Goal: Use online tool/utility: Utilize a website feature to perform a specific function

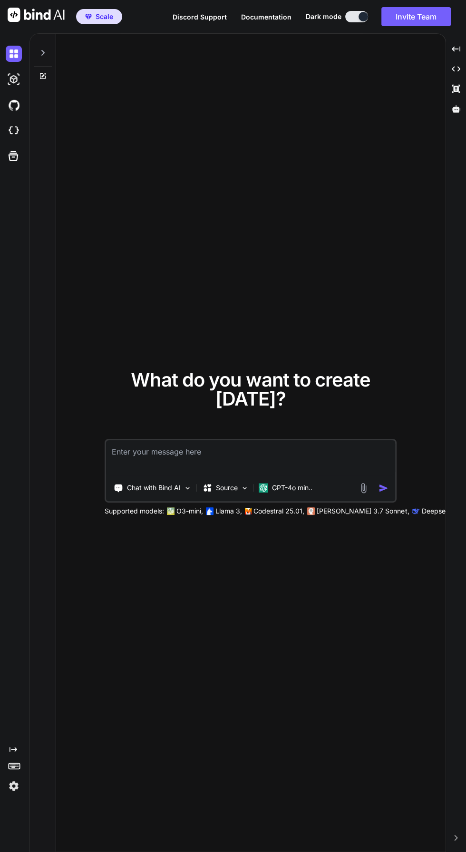
click at [129, 475] on textarea at bounding box center [250, 457] width 289 height 35
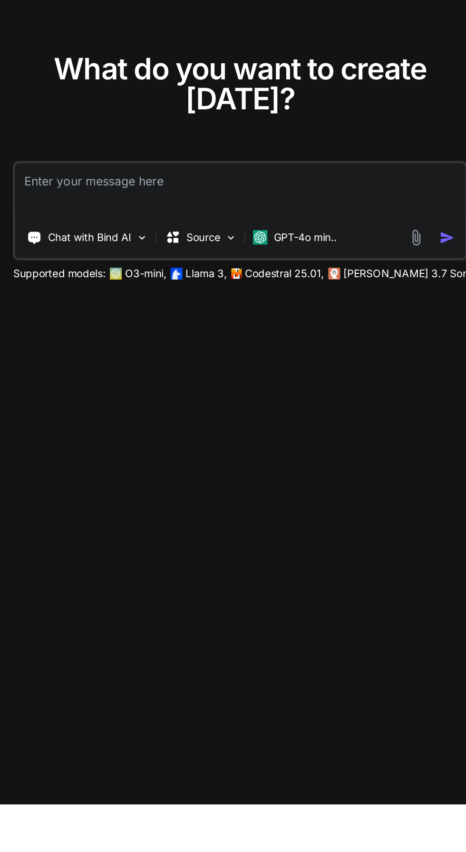
click at [363, 494] on img at bounding box center [363, 488] width 11 height 11
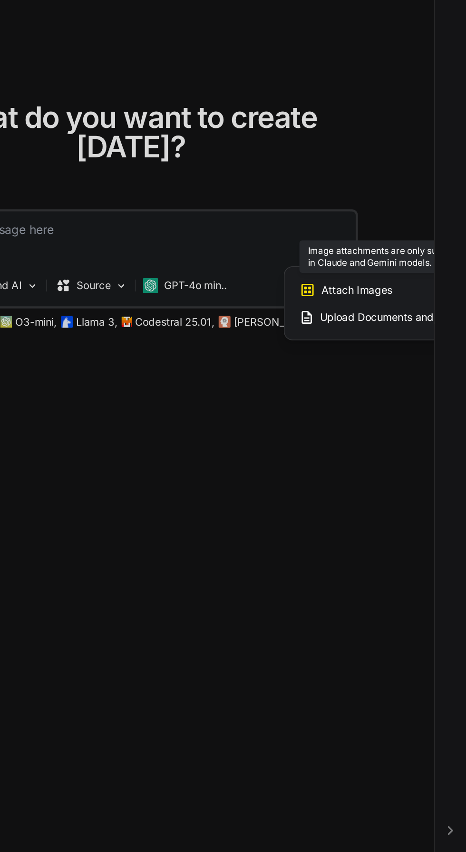
click at [389, 500] on div "Attach Images Image attachments are only supported in Claude and Gemini models." at bounding box center [419, 491] width 121 height 18
click at [389, 495] on span "Attach Images" at bounding box center [396, 491] width 46 height 10
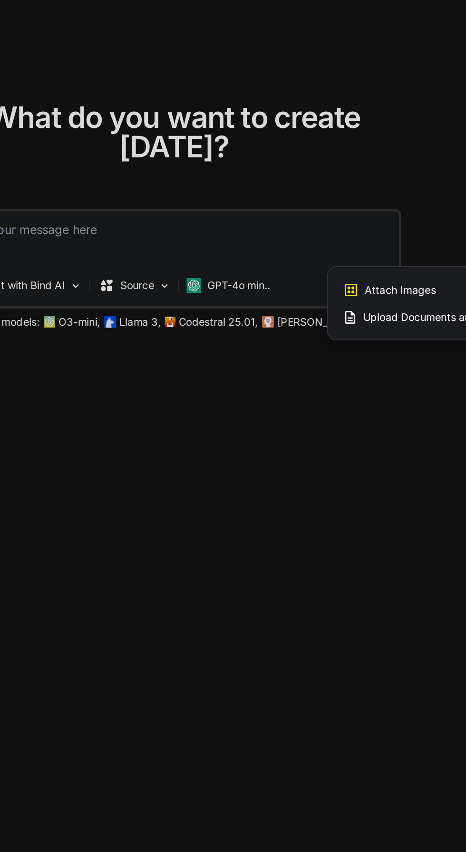
click at [286, 526] on div at bounding box center [233, 426] width 466 height 852
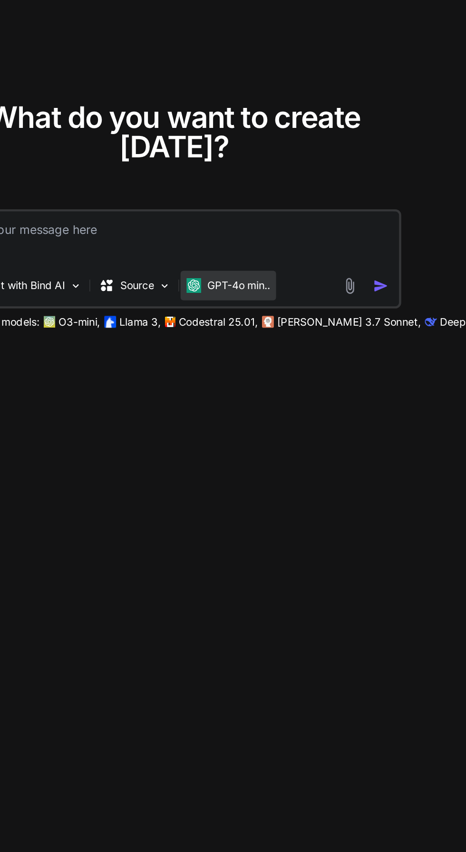
click at [285, 493] on p "GPT-4o min.." at bounding box center [292, 488] width 40 height 10
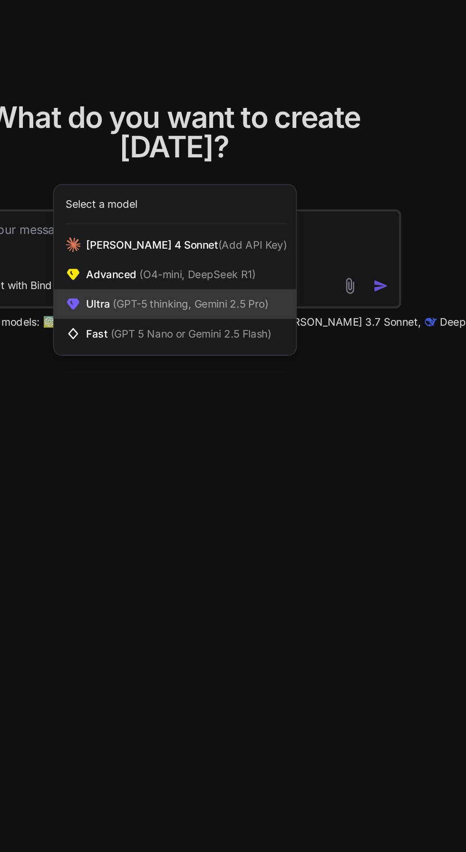
click at [201, 504] on span "Ultra (GPT-5 thinking, Gemini 2.5 Pro)" at bounding box center [252, 500] width 117 height 10
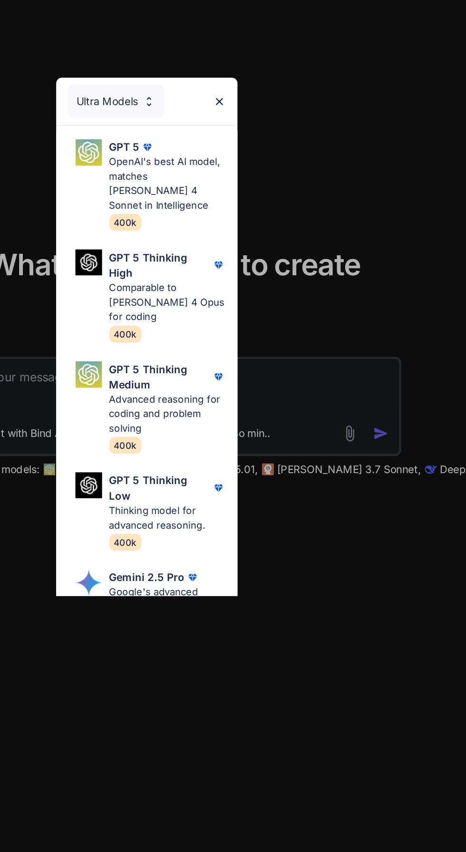
click at [282, 274] on img at bounding box center [280, 275] width 8 height 8
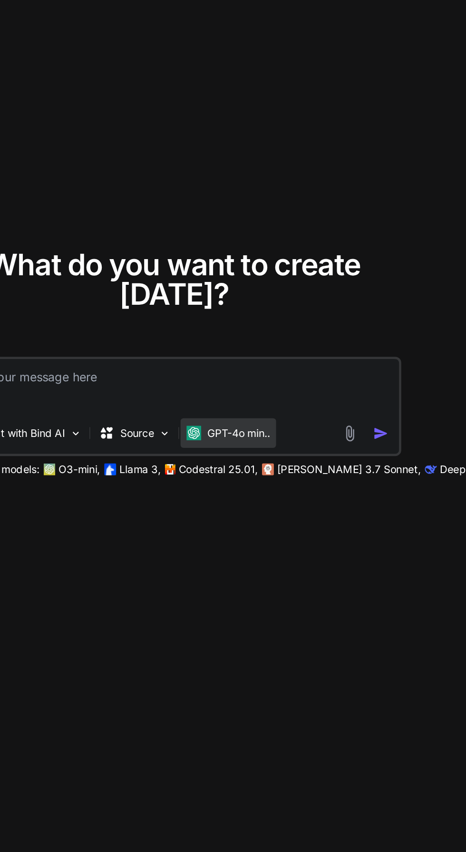
click at [277, 493] on p "GPT-4o min.." at bounding box center [292, 488] width 40 height 10
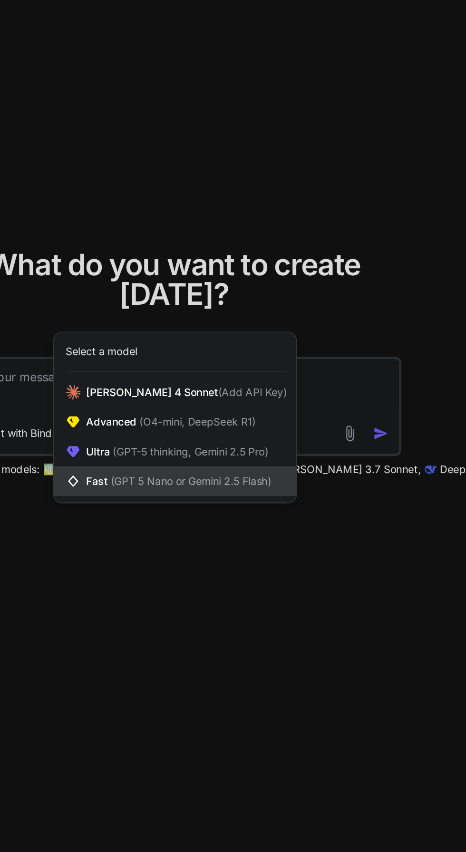
click at [202, 523] on span "Fast (GPT 5 Nano or Gemini 2.5 Flash)" at bounding box center [253, 519] width 119 height 10
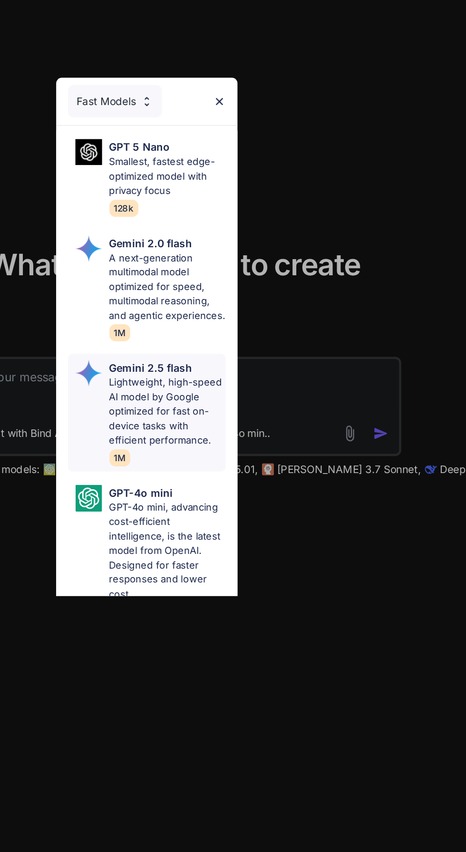
click at [213, 470] on p "Lightweight, high-speed AI model by Google optimized for fast on-device tasks w…" at bounding box center [246, 474] width 75 height 47
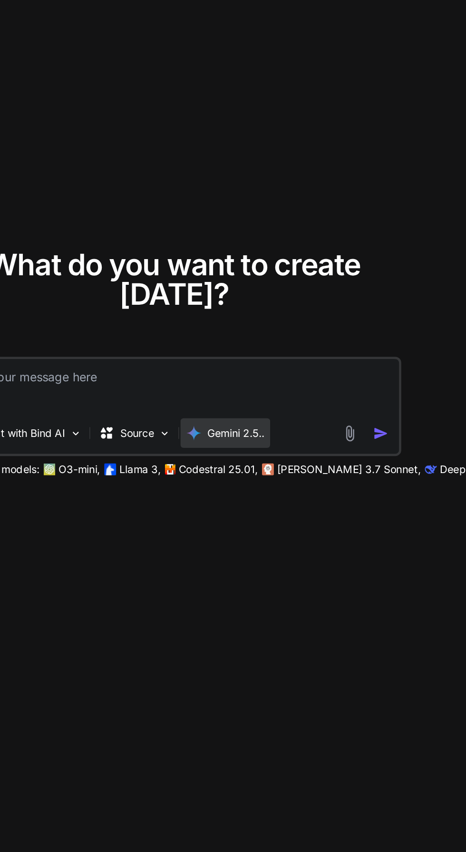
click at [274, 493] on p "Gemini 2.5.." at bounding box center [290, 488] width 37 height 10
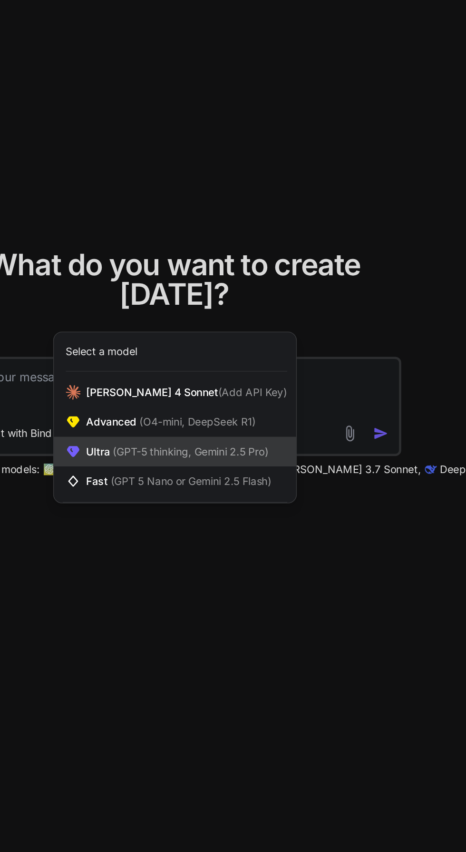
click at [203, 504] on span "Ultra (GPT-5 thinking, Gemini 2.5 Pro)" at bounding box center [252, 500] width 117 height 10
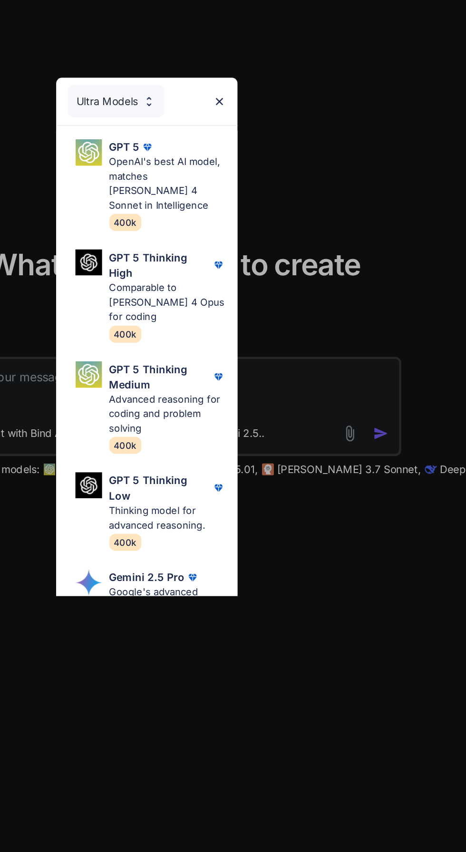
click at [368, 661] on div "Ultra Models GPT 5 OpenAI's best AI model, matches [PERSON_NAME] 4 Sonnet in In…" at bounding box center [233, 426] width 466 height 852
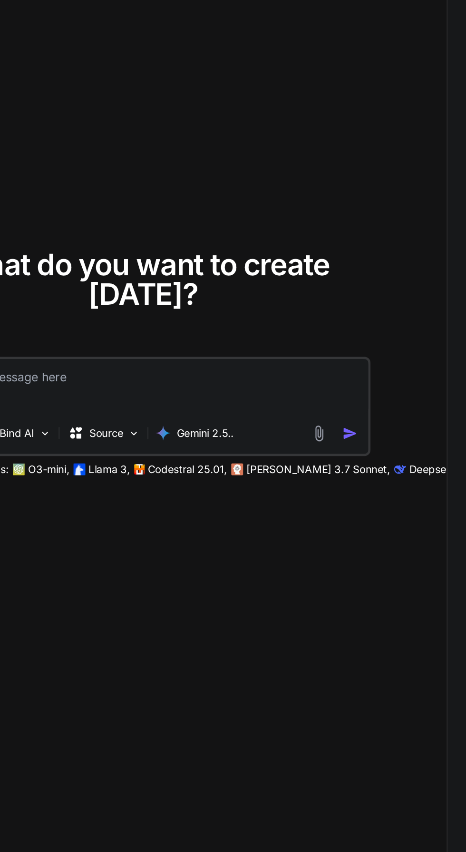
click at [368, 494] on img at bounding box center [363, 488] width 11 height 11
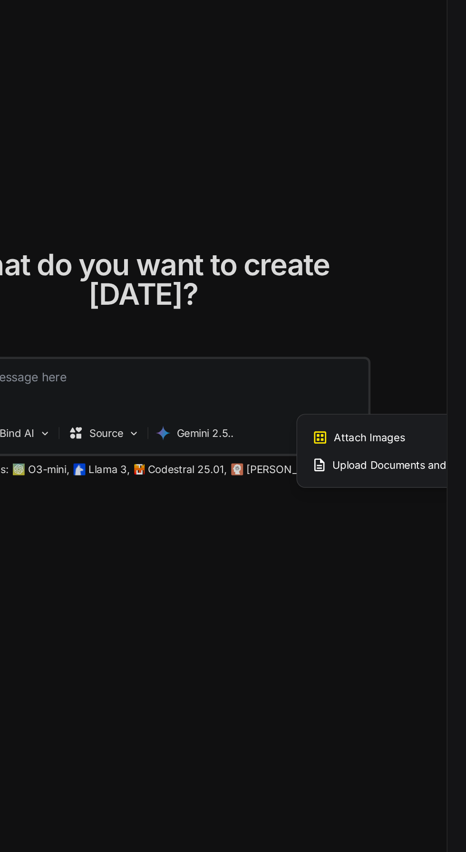
click at [407, 495] on span "Attach Images" at bounding box center [396, 491] width 46 height 10
type textarea "x"
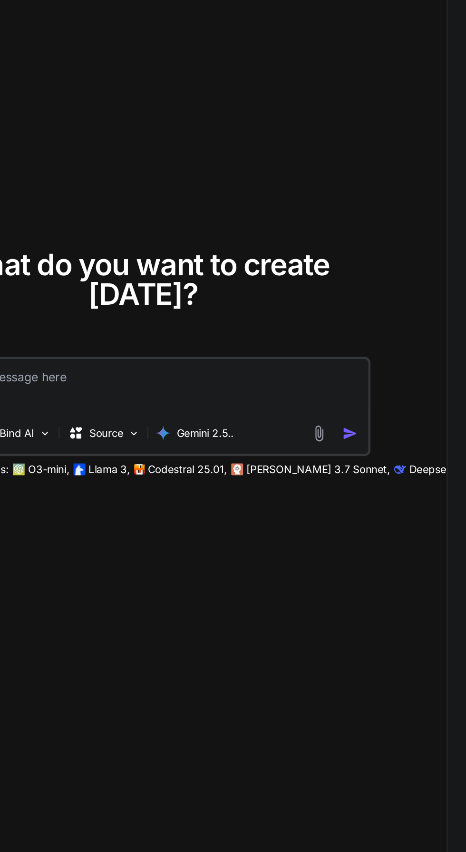
click at [359, 494] on img at bounding box center [363, 488] width 11 height 11
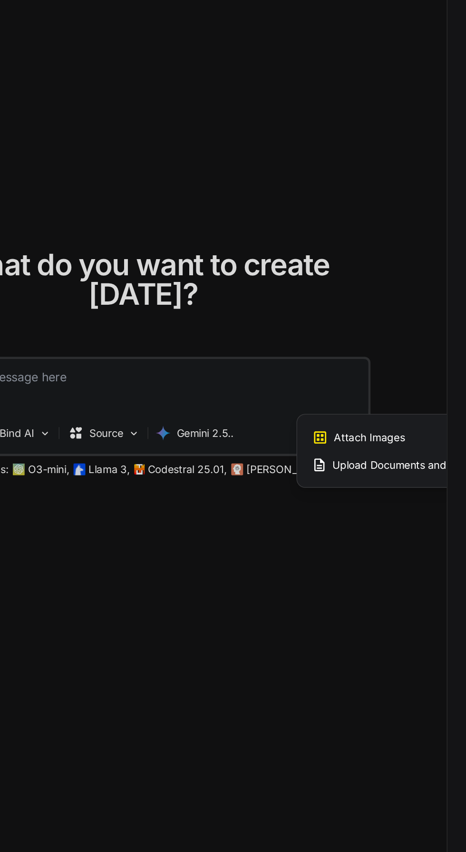
click at [383, 495] on span "Attach Images" at bounding box center [396, 491] width 46 height 10
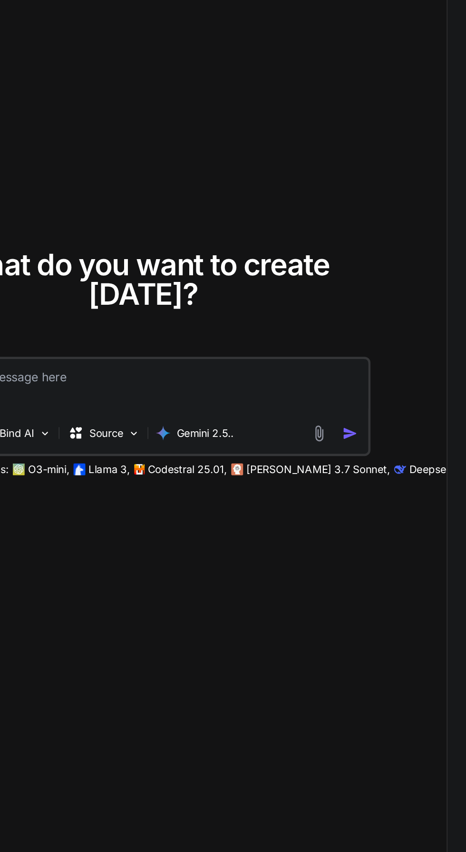
type input "C:\fakepath\1e41ce74-615f-43c8-956f-2c52e5edd36a (1).jpeg"
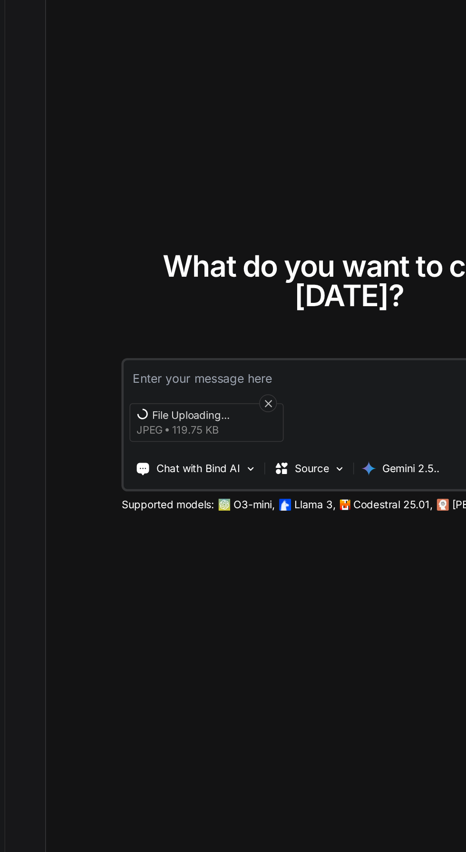
click at [250, 446] on textarea at bounding box center [250, 437] width 289 height 17
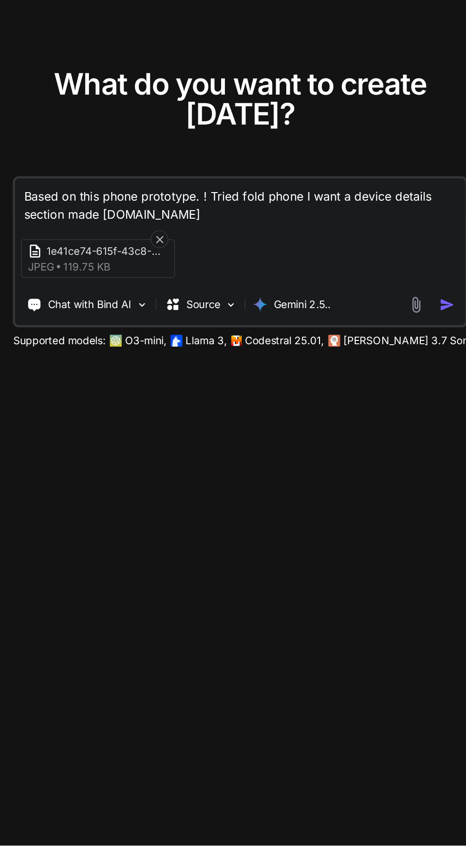
click at [240, 452] on textarea "Based on this phone prototype. ! Tried fold phone I want a device details secti…" at bounding box center [250, 438] width 289 height 29
click at [252, 452] on textarea "Based on this phone prototype. ! Tried fold phone I want a device details secti…" at bounding box center [250, 438] width 289 height 29
click at [249, 452] on textarea "Based on this phone prototype. ! Tried fold phone I want a device details secti…" at bounding box center [250, 438] width 289 height 29
click at [192, 452] on textarea "Based on this phone prototype. ! Tri fold phone I want a device details section…" at bounding box center [250, 438] width 289 height 29
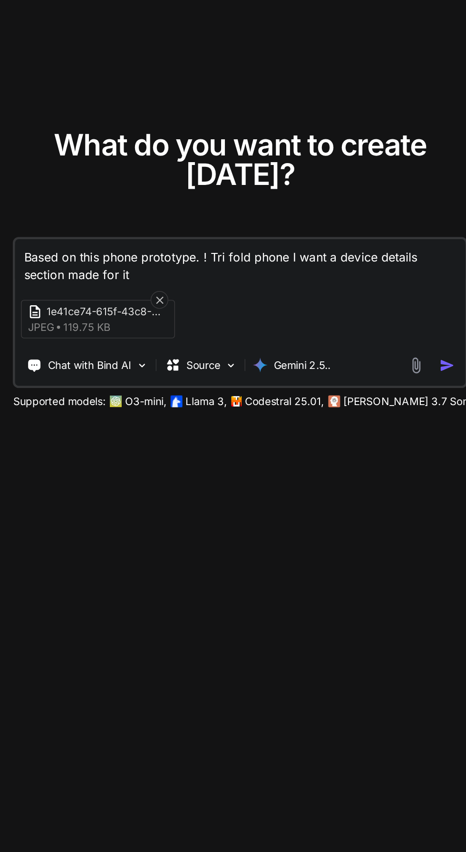
click at [198, 452] on textarea "Based on this phone prototype. ! Tri fold phone I want a device details section…" at bounding box center [250, 438] width 289 height 29
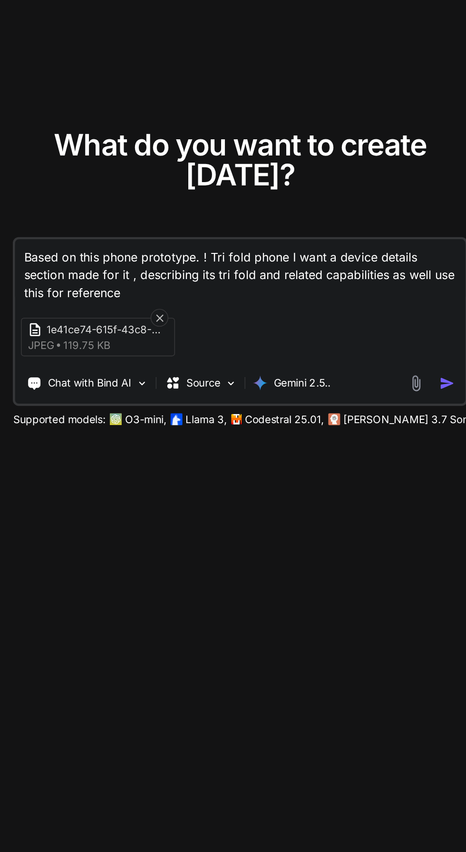
click at [249, 501] on div "1e41ce74-615f-43c8-956f-2c52e5edd36a (1) jpeg 119.75 KB" at bounding box center [250, 481] width 289 height 40
click at [194, 458] on textarea "Based on this phone prototype. ! Tri fold phone I want a device details section…" at bounding box center [250, 438] width 289 height 40
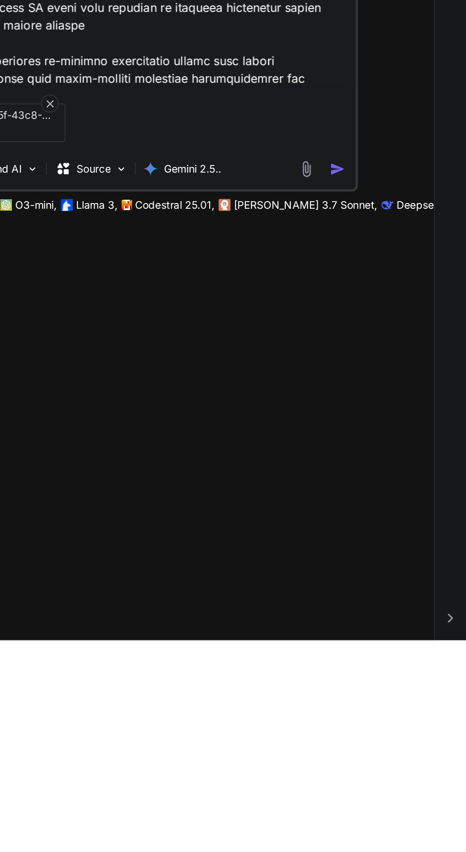
type textarea "Based on this phone prototype. ! Tri fold phone I want a device details section…"
click at [384, 554] on img "button" at bounding box center [383, 549] width 10 height 10
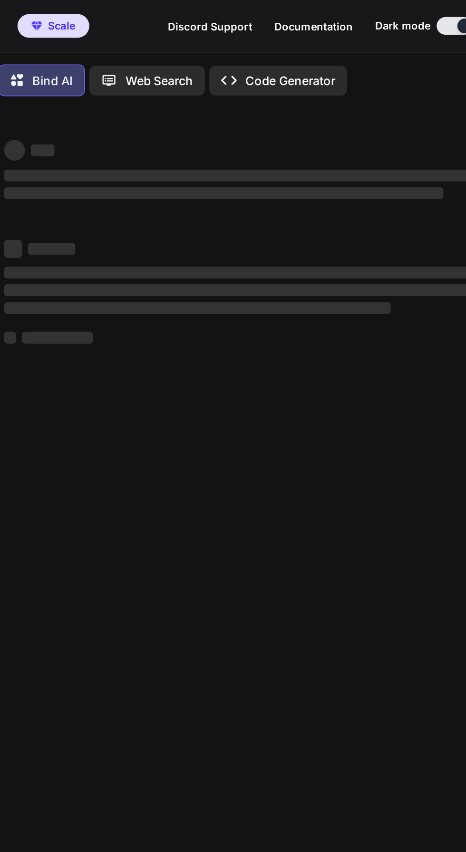
click at [92, 176] on span "‌" at bounding box center [256, 175] width 376 height 8
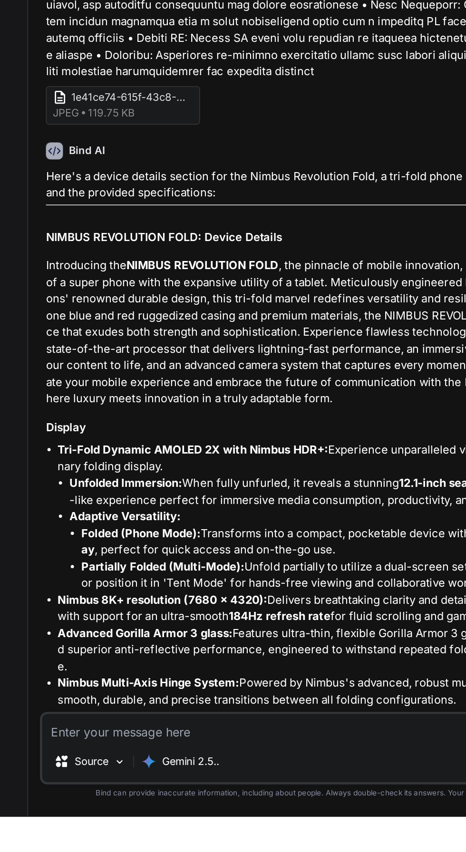
click at [223, 803] on textarea at bounding box center [254, 794] width 379 height 17
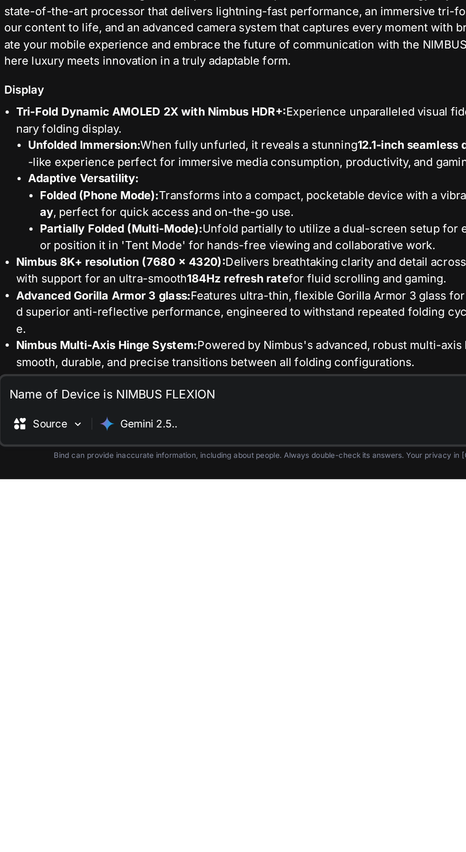
scroll to position [63, 0]
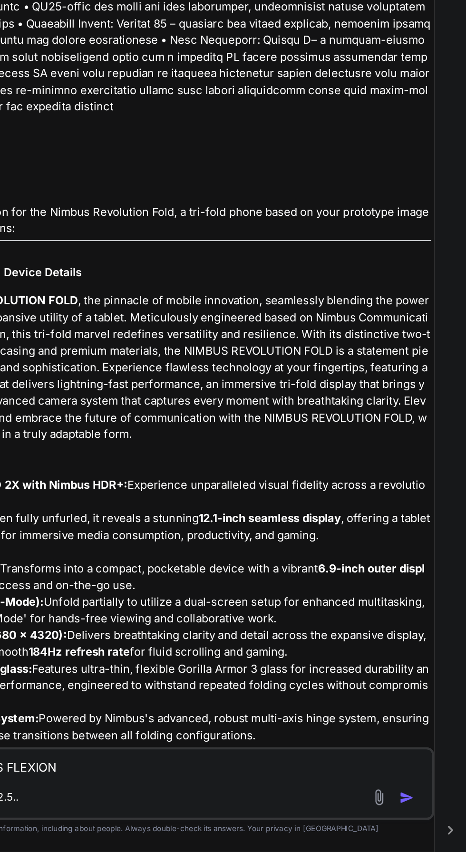
type textarea "Name of Device is NIMBUS FLEXION"
click at [431, 815] on img "button" at bounding box center [428, 817] width 10 height 10
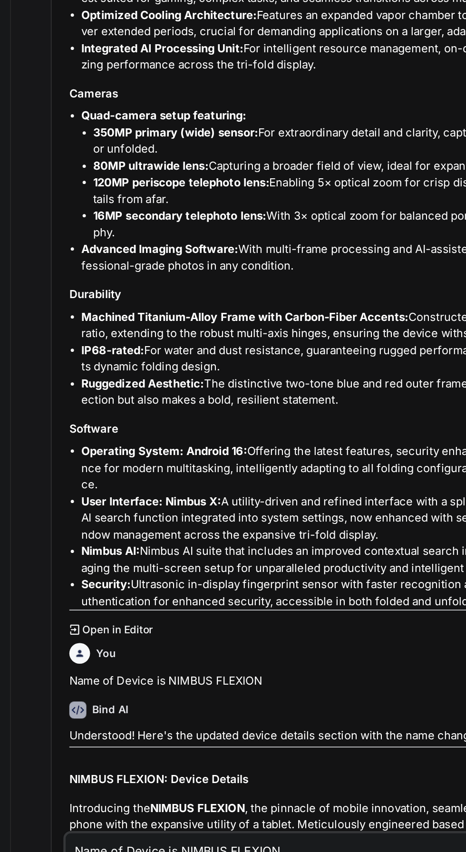
scroll to position [0, 0]
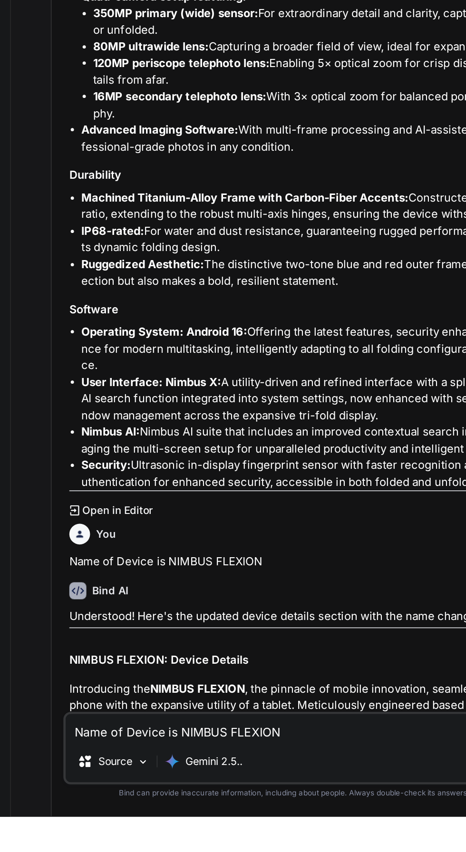
click at [238, 803] on textarea "Name of Device is NIMBUS FLEXION" at bounding box center [254, 794] width 379 height 17
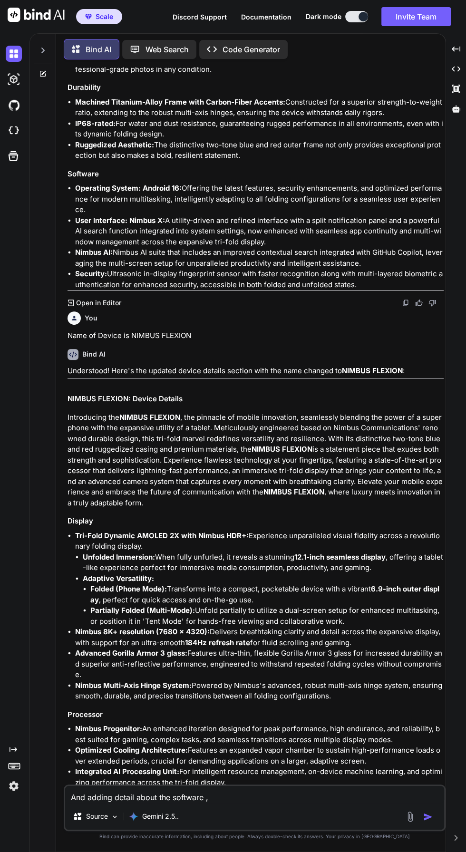
scroll to position [921, 0]
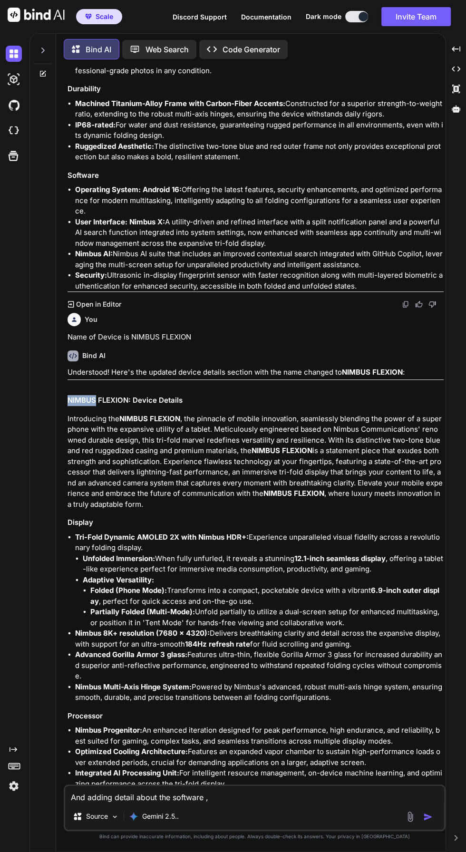
click at [73, 468] on p "Introducing the NIMBUS FLEXION , the pinnacle of mobile innovation, seamlessly …" at bounding box center [256, 462] width 376 height 97
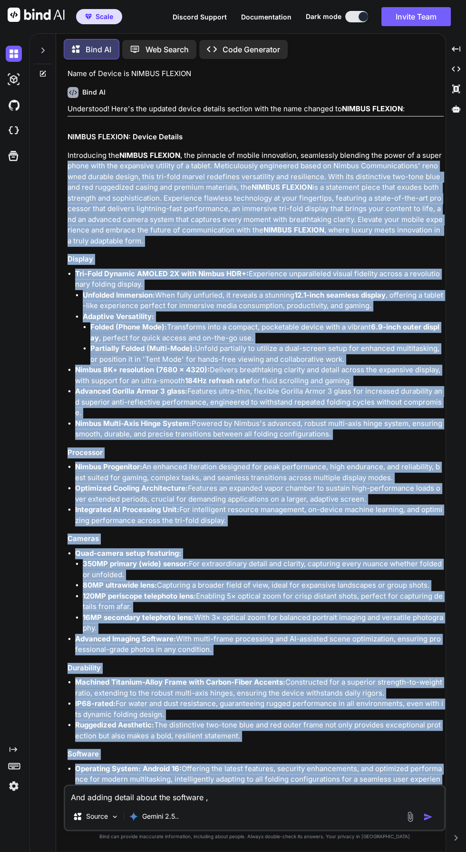
scroll to position [1191, 0]
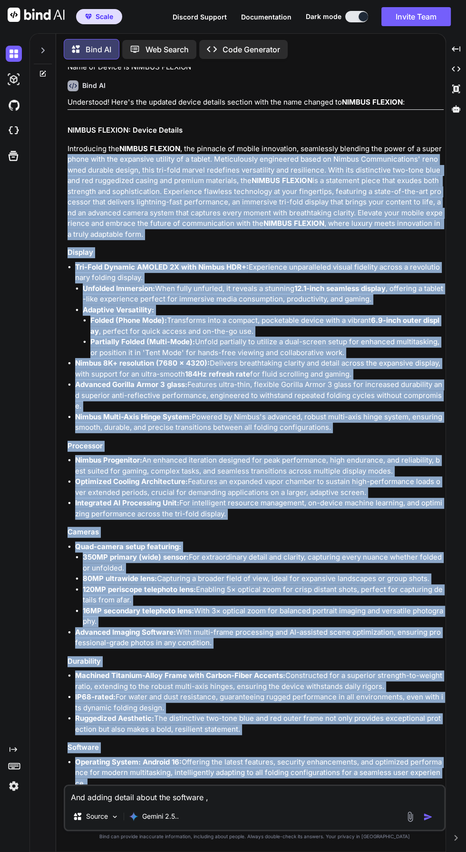
copy div "phone with the expansive utility of a tablet. Meticulously engineered based on …"
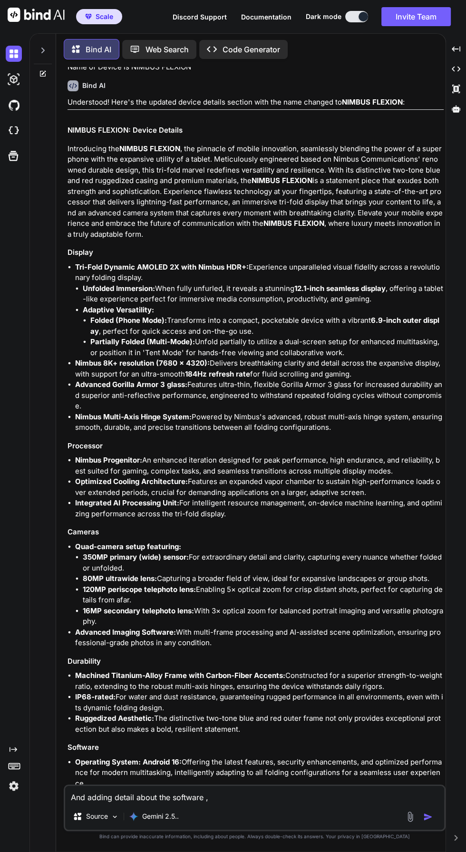
click at [283, 803] on textarea "And adding detail about the software ," at bounding box center [254, 794] width 379 height 17
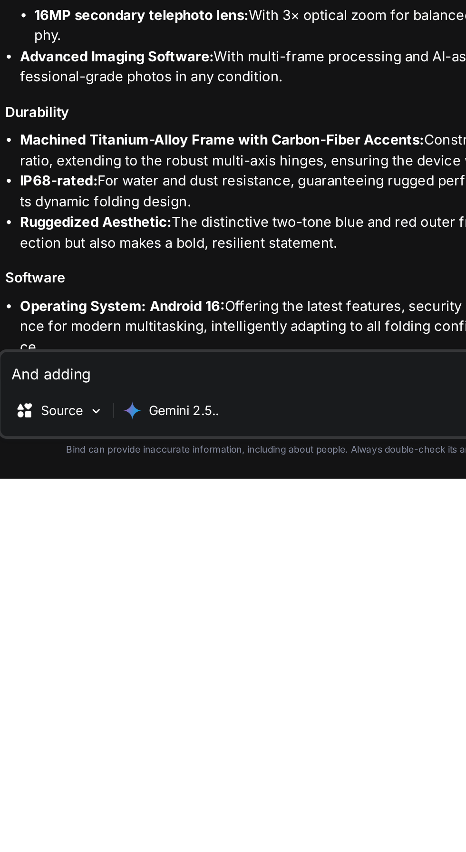
type textarea "And"
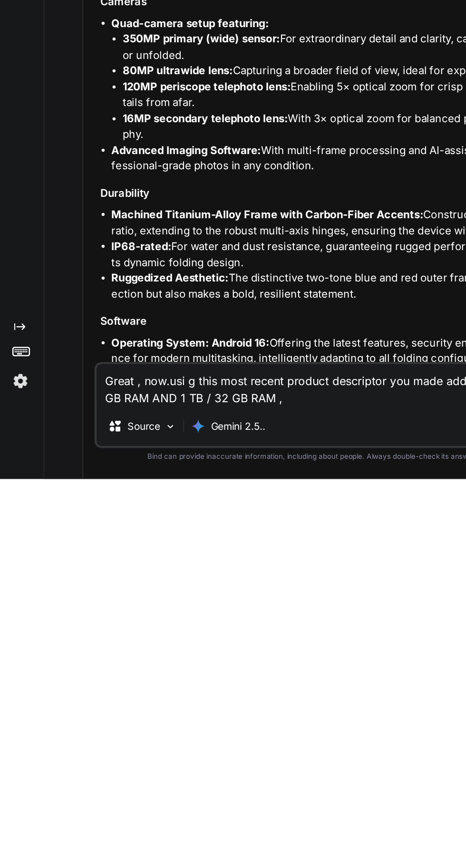
scroll to position [63, 0]
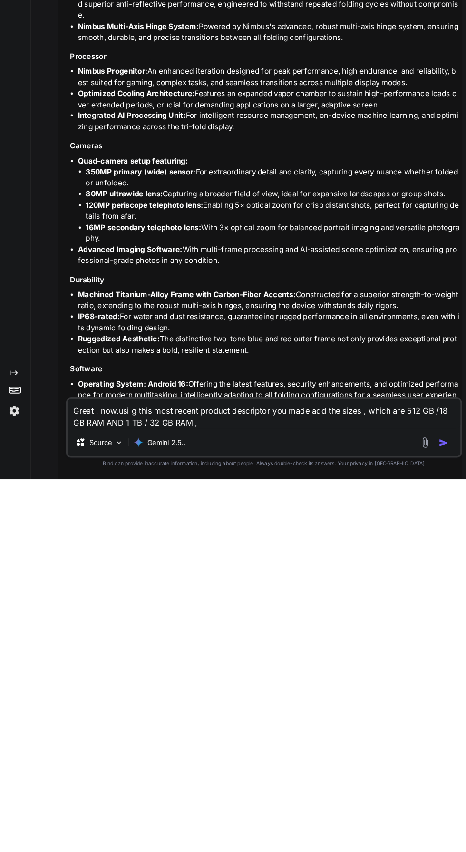
type textarea "Great , now.usi g this most recent product descriptor you made add the sizes , …"
click at [423, 821] on img "button" at bounding box center [428, 817] width 10 height 10
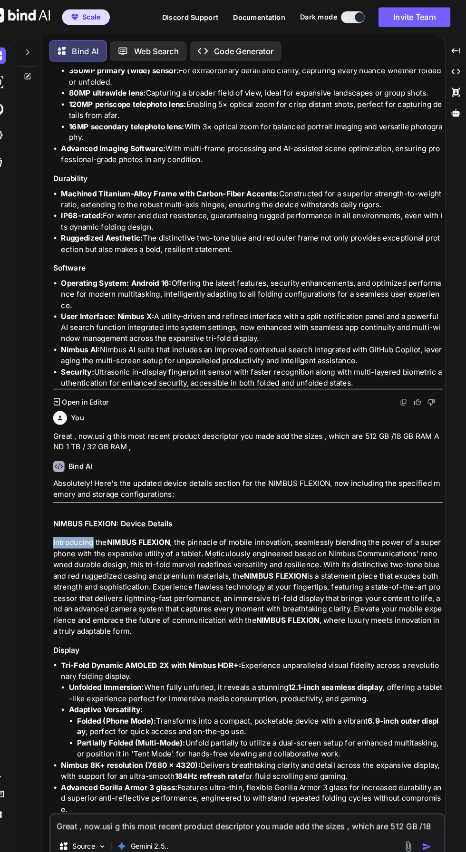
click at [125, 518] on p "Introducing the NIMBUS FLEXION , the pinnacle of mobile innovation, seamlessly …" at bounding box center [256, 566] width 376 height 97
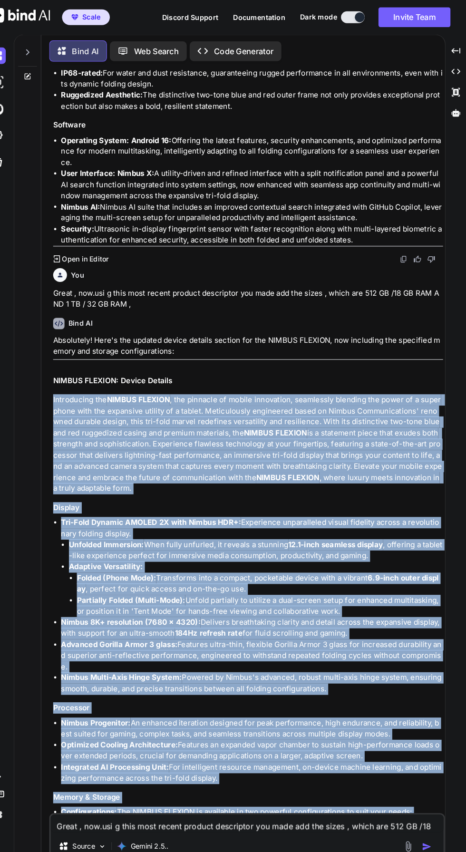
scroll to position [1829, 0]
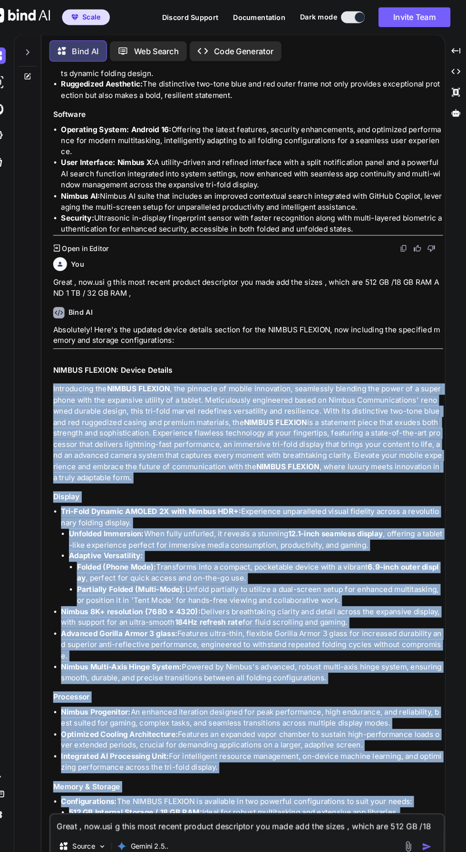
click at [103, 563] on li "Partially Folded (Multi-Mode): Unfold partially to utilize a dual-screen setup …" at bounding box center [266, 573] width 353 height 21
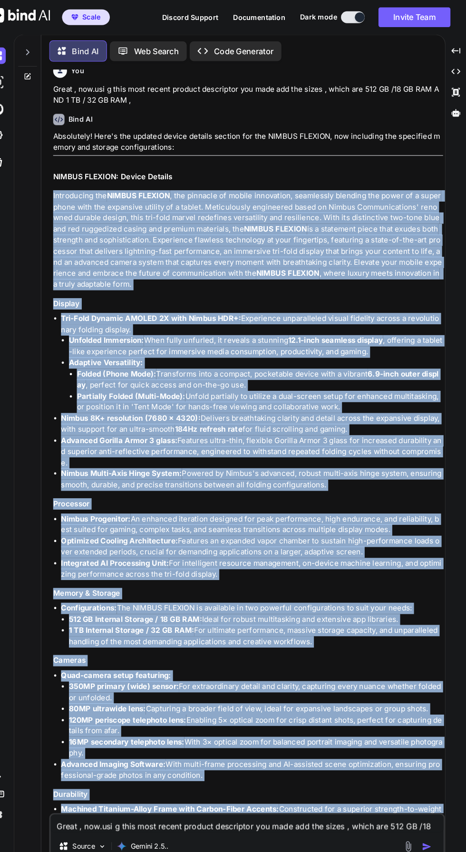
scroll to position [2109, 0]
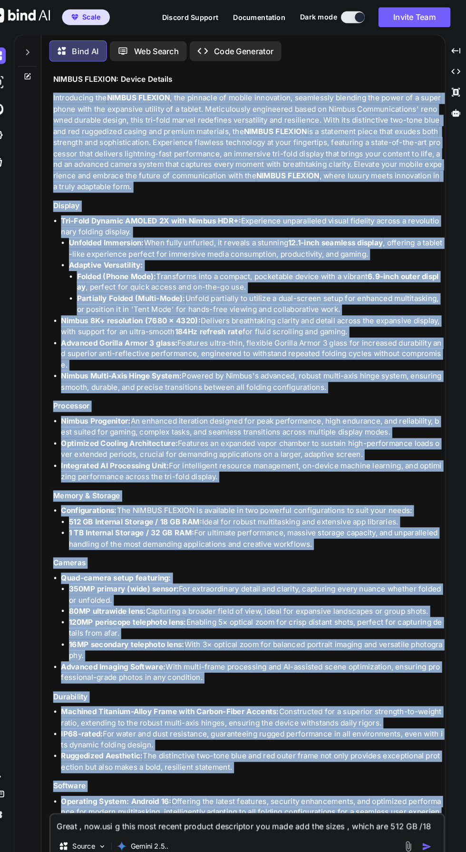
copy div "Bind AI Web Search Created with Pixso. Code Generator You Based on this phone p…"
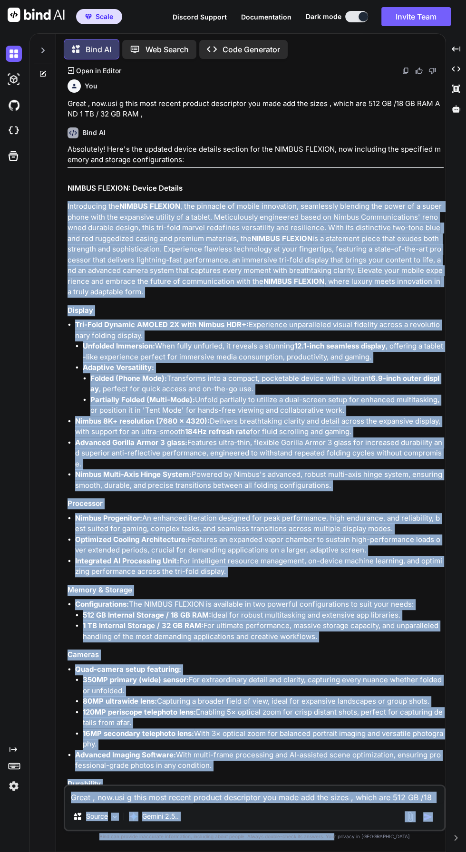
scroll to position [2005, 0]
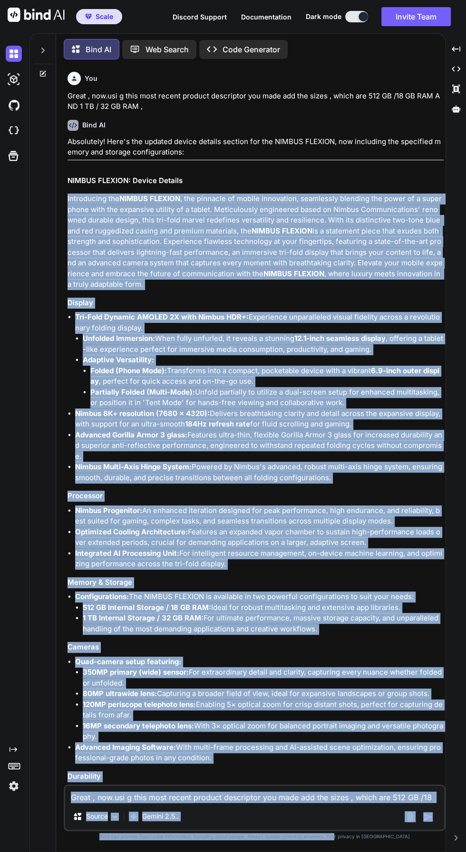
copy div "Introducing the NIMBUS FLEXION , the pinnacle of mobile innovation, seamlessly …"
